Goal: Task Accomplishment & Management: Use online tool/utility

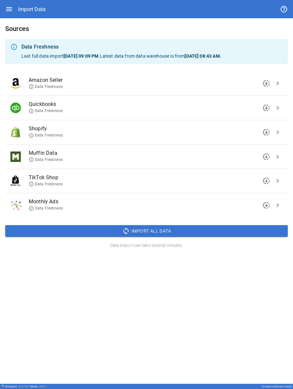
click at [114, 205] on span "chevron_right" at bounding box center [278, 206] width 8 height 8
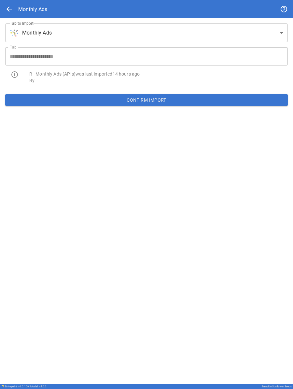
click at [105, 97] on button "Confirm Import" at bounding box center [146, 100] width 283 height 12
